Goal: Task Accomplishment & Management: Manage account settings

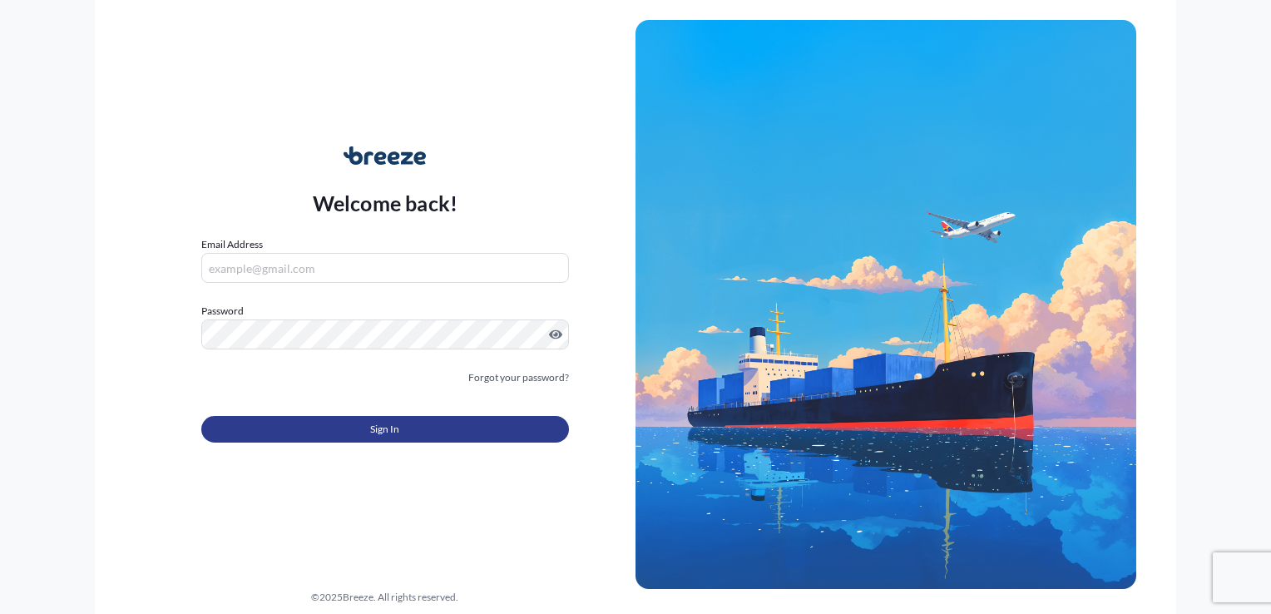
type input "[EMAIL_ADDRESS][DOMAIN_NAME]"
click at [363, 420] on button "Sign In" at bounding box center [385, 429] width 368 height 27
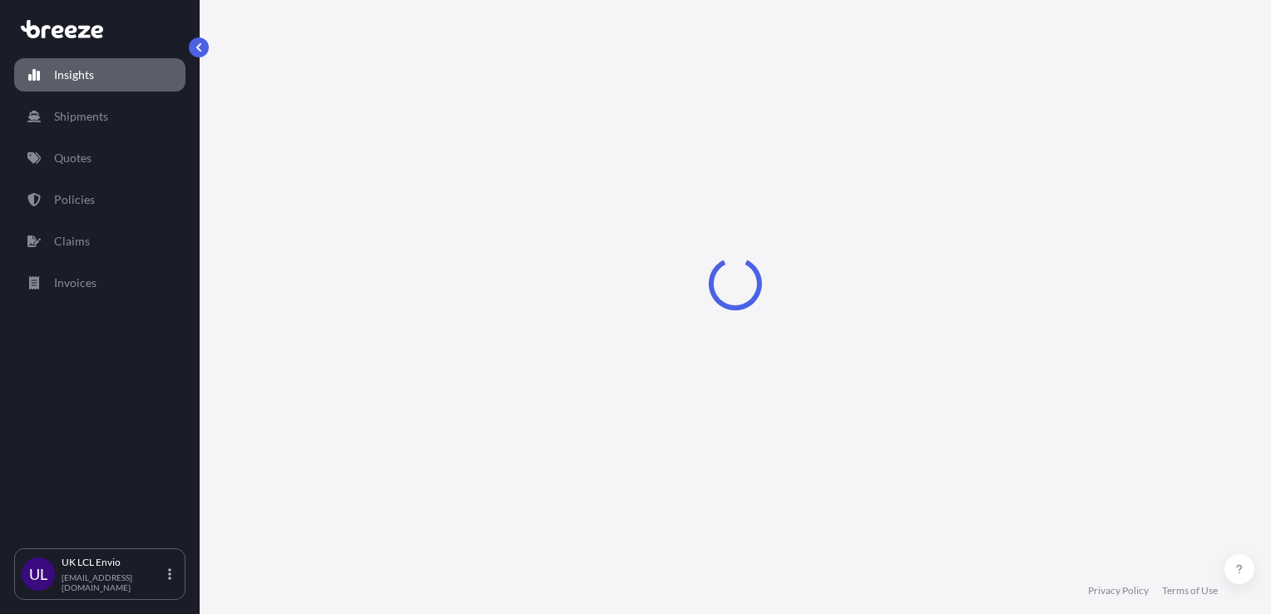
select select "2025"
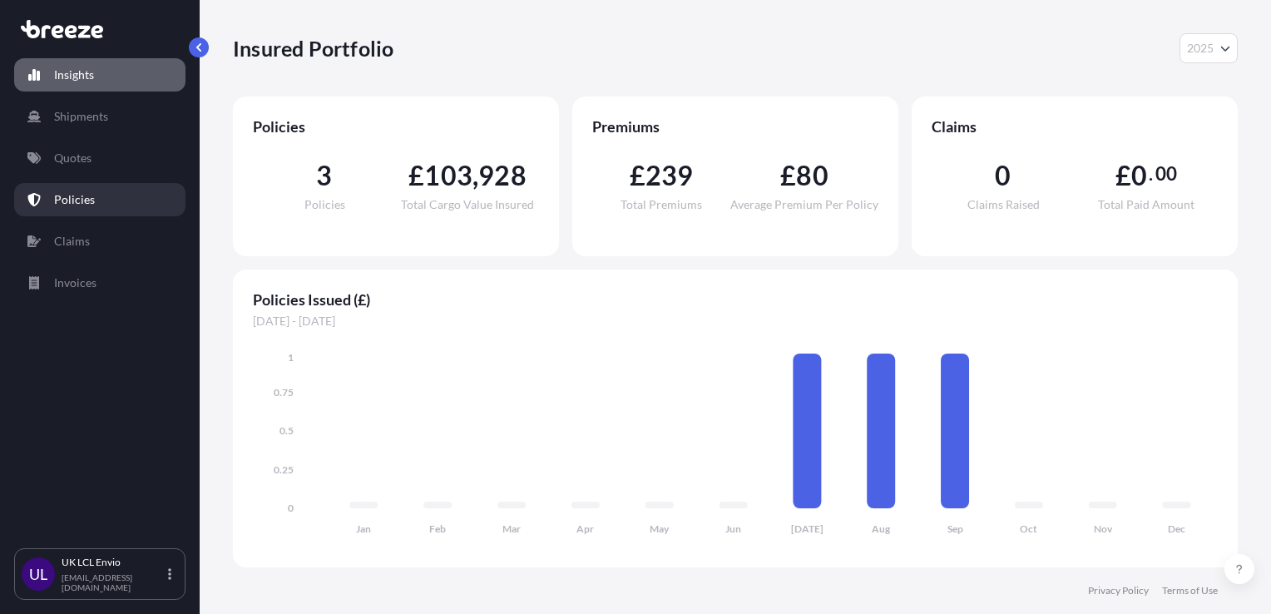
click at [107, 193] on link "Policies" at bounding box center [99, 199] width 171 height 33
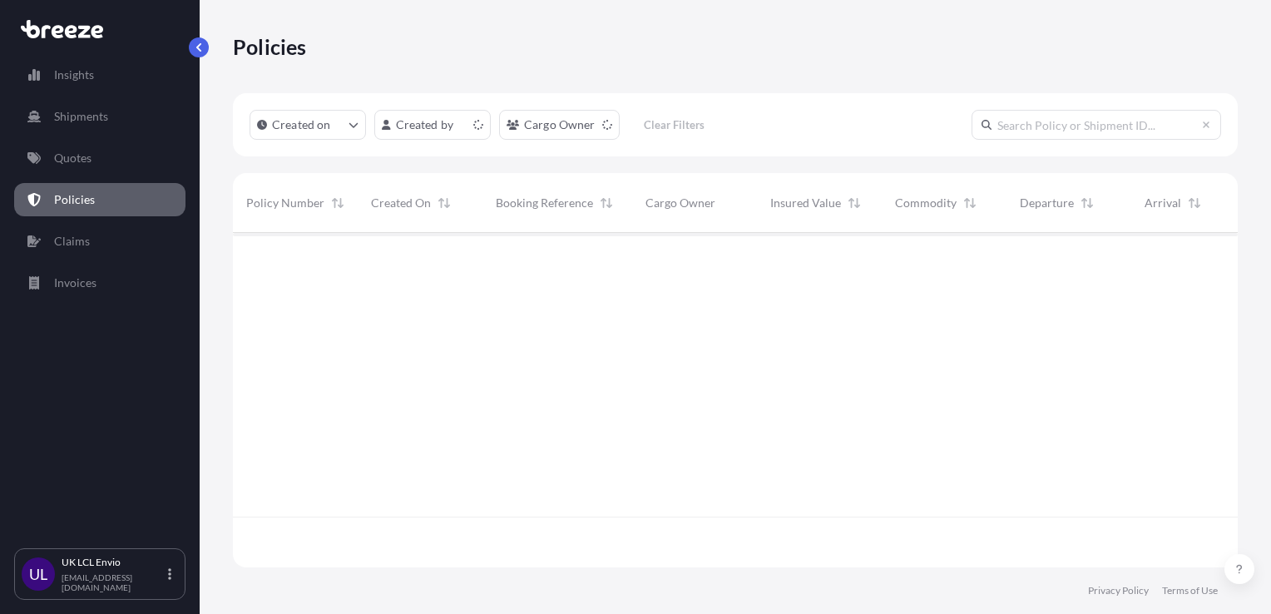
scroll to position [331, 992]
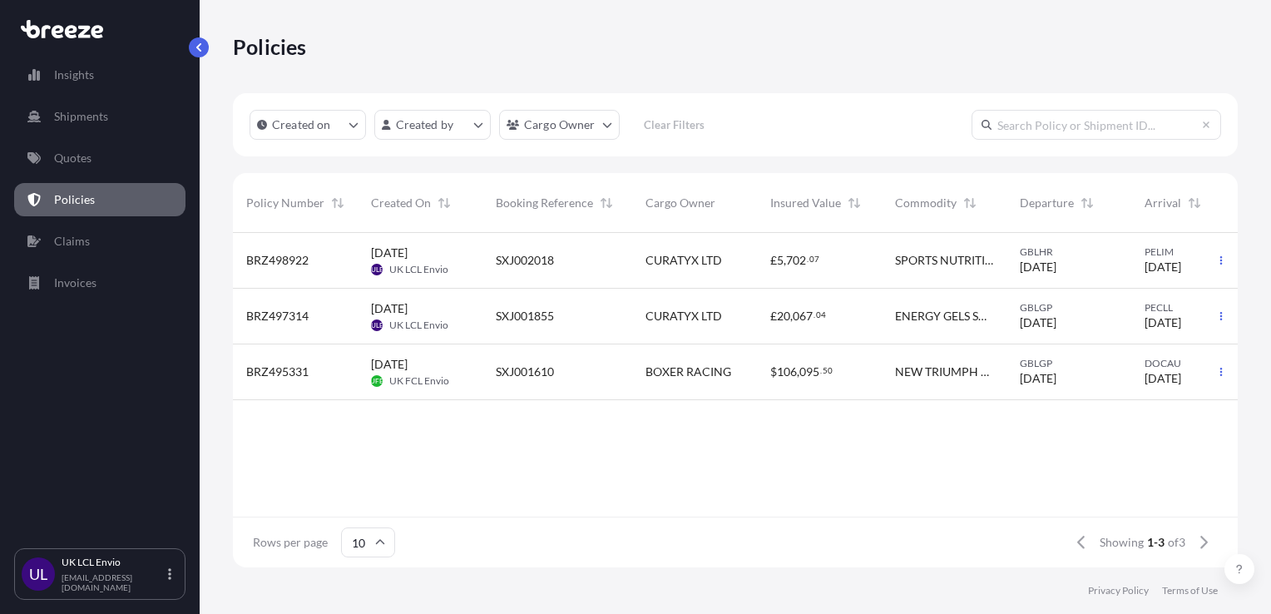
click at [611, 265] on div "SXJ002018" at bounding box center [557, 260] width 123 height 17
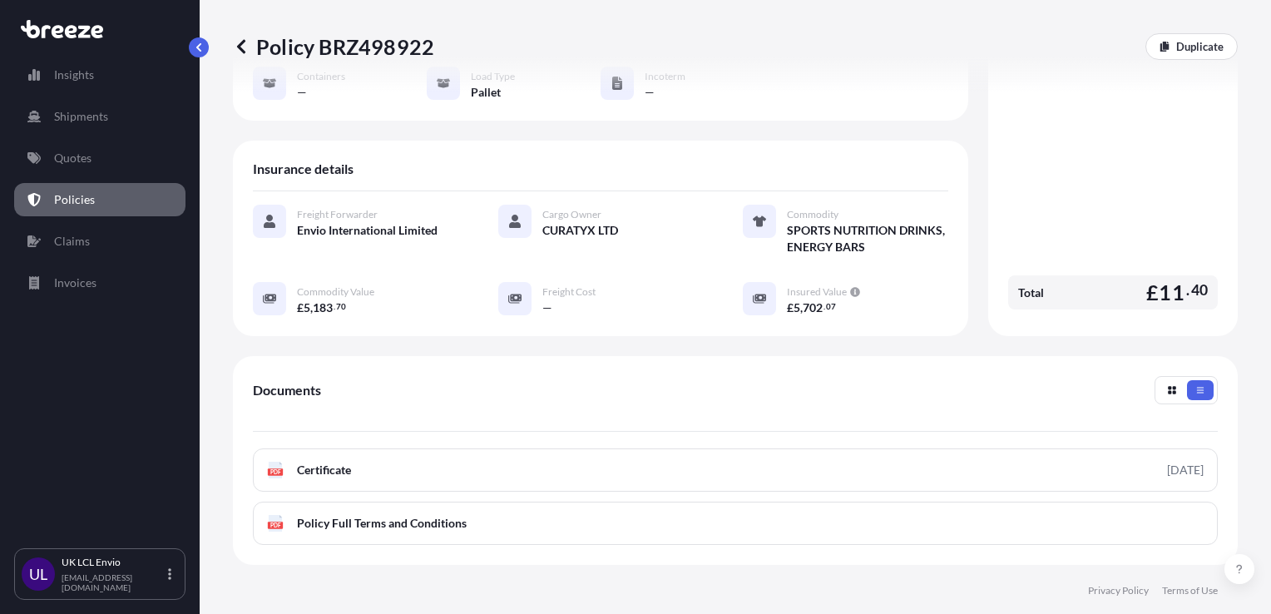
scroll to position [334, 0]
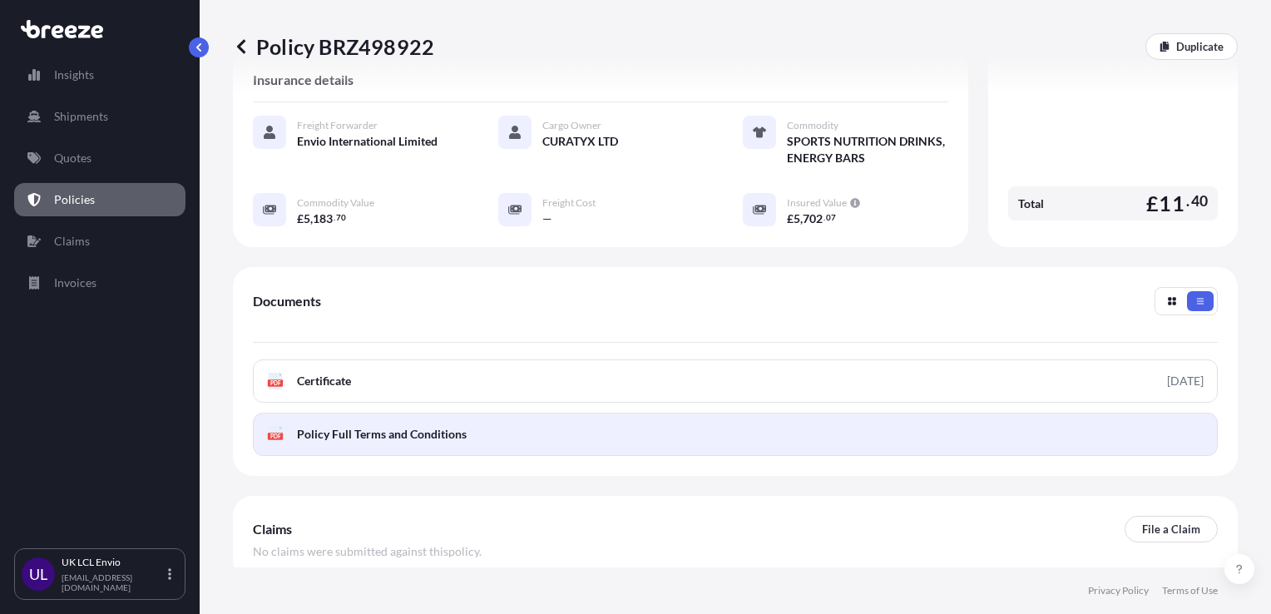
click at [418, 426] on span "Policy Full Terms and Conditions" at bounding box center [382, 434] width 170 height 17
